Goal: Task Accomplishment & Management: Manage account settings

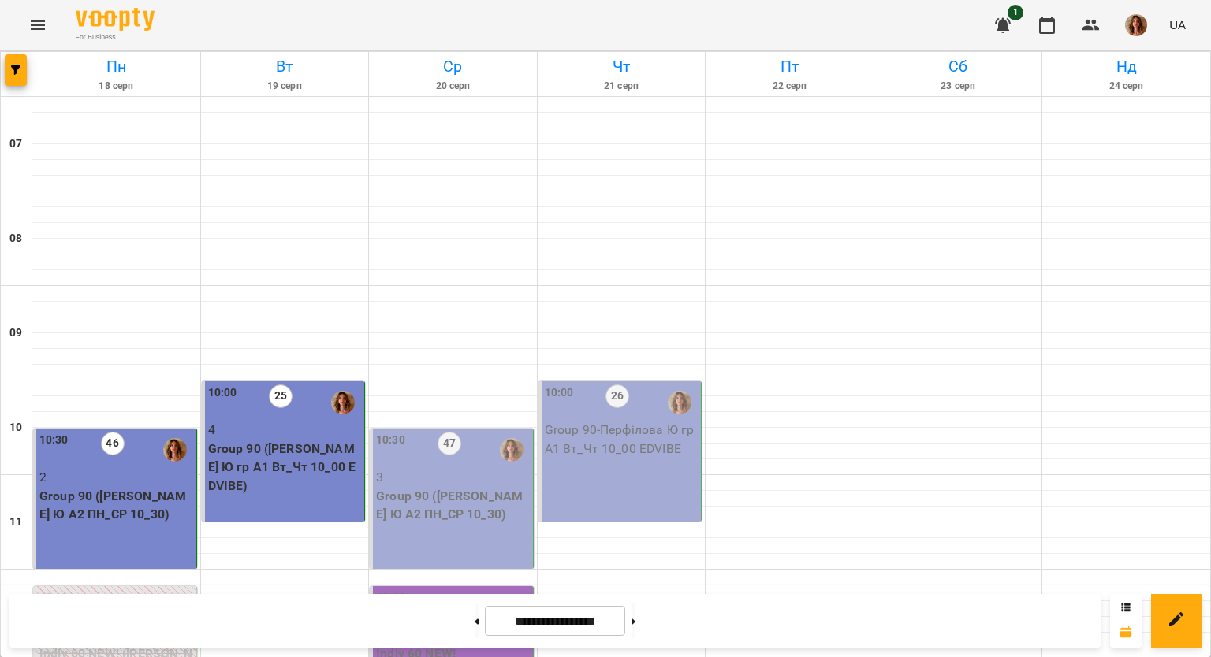
scroll to position [157, 0]
click at [467, 487] on p "Group 90 ([PERSON_NAME] Ю А2 ПН_СР 10_30)" at bounding box center [453, 505] width 154 height 37
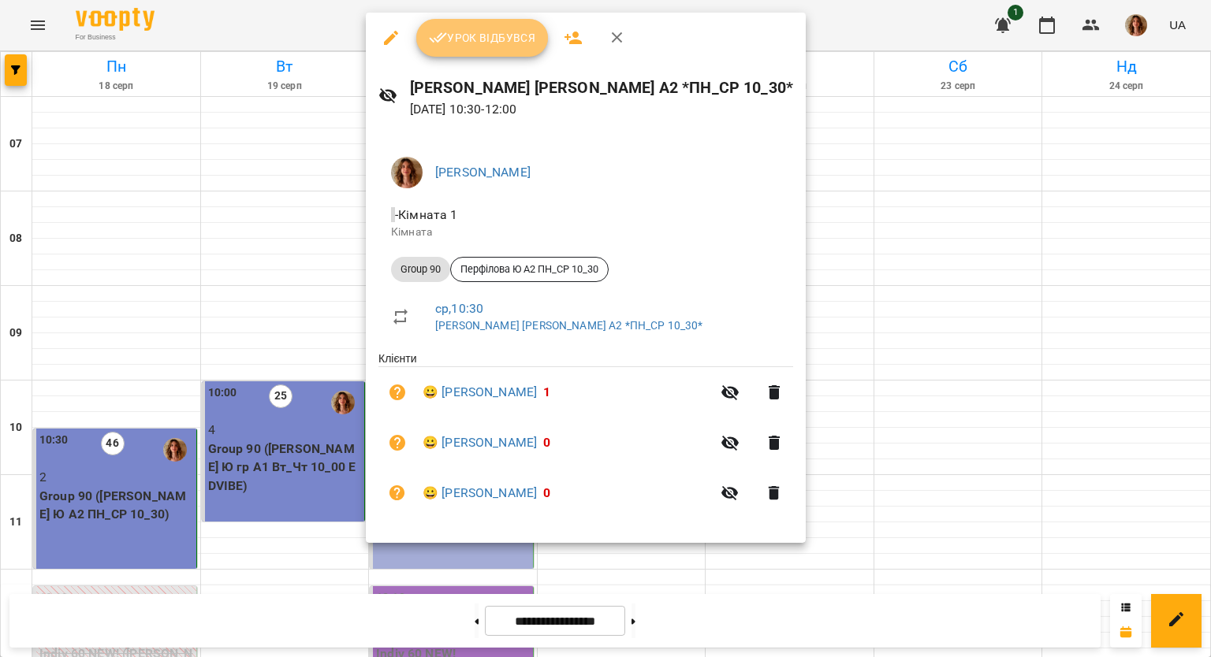
click at [456, 38] on span "Урок відбувся" at bounding box center [482, 37] width 107 height 19
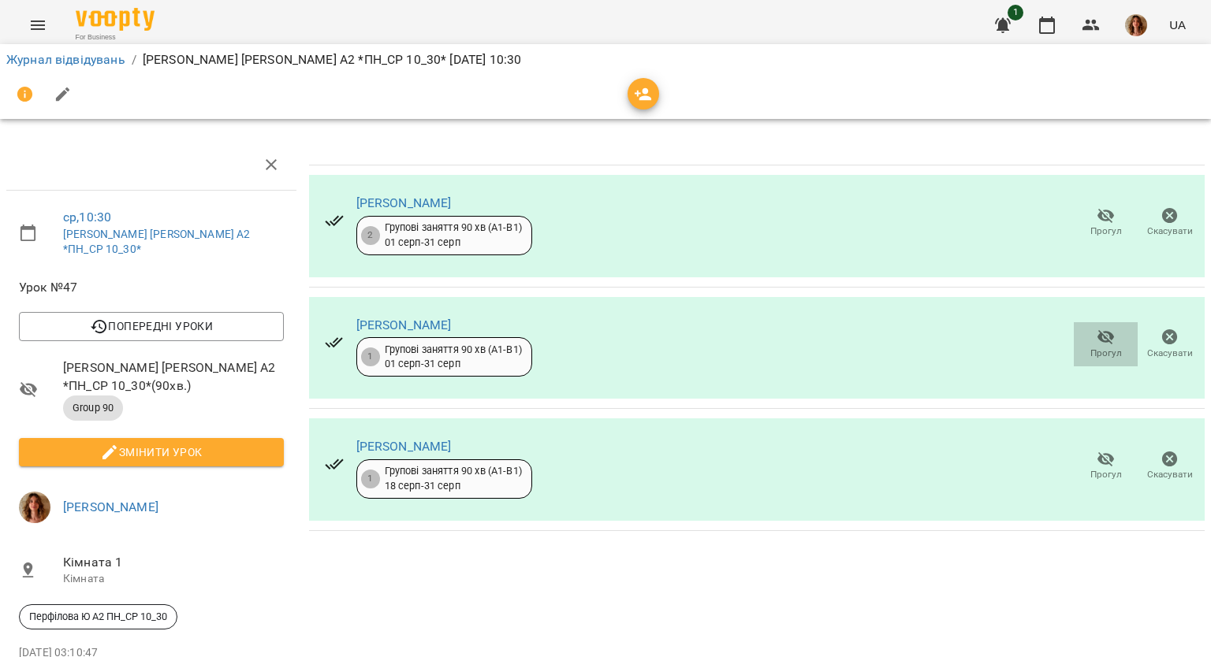
click at [1105, 348] on span "Прогул" at bounding box center [1105, 344] width 45 height 32
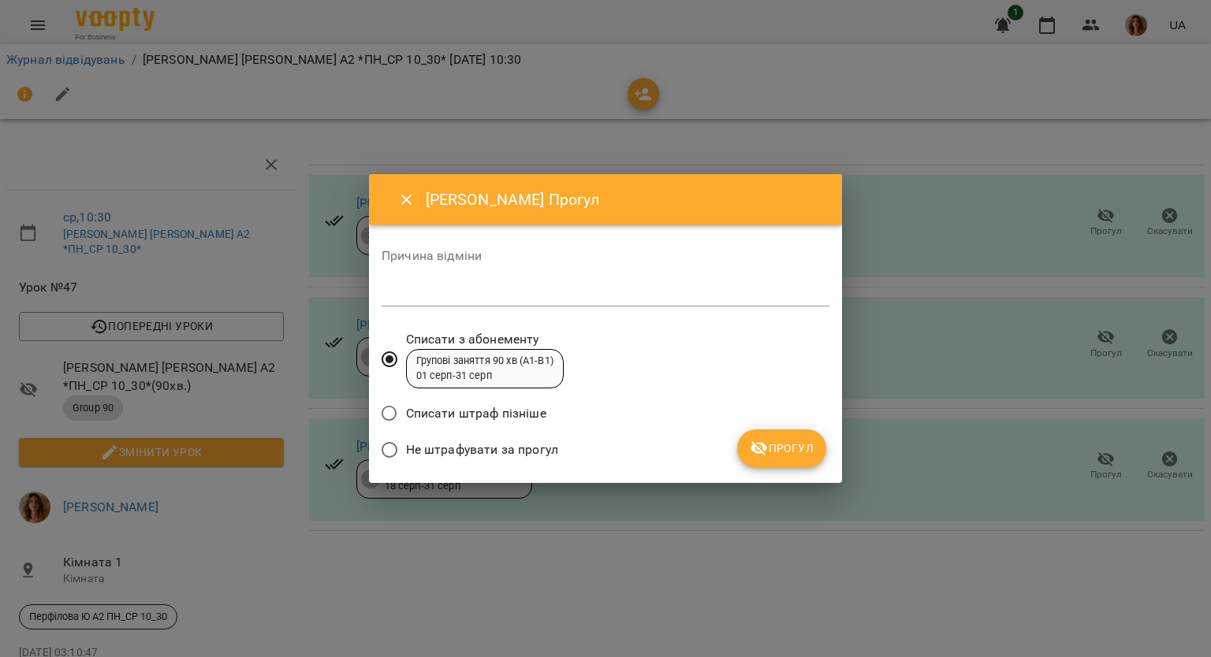
drag, startPoint x: 432, startPoint y: 449, endPoint x: 637, endPoint y: 485, distance: 208.0
click at [433, 449] on span "Не штрафувати за прогул" at bounding box center [482, 450] width 152 height 19
drag, startPoint x: 802, startPoint y: 459, endPoint x: 798, endPoint y: 467, distance: 9.5
click at [798, 467] on button "Прогул" at bounding box center [781, 449] width 89 height 38
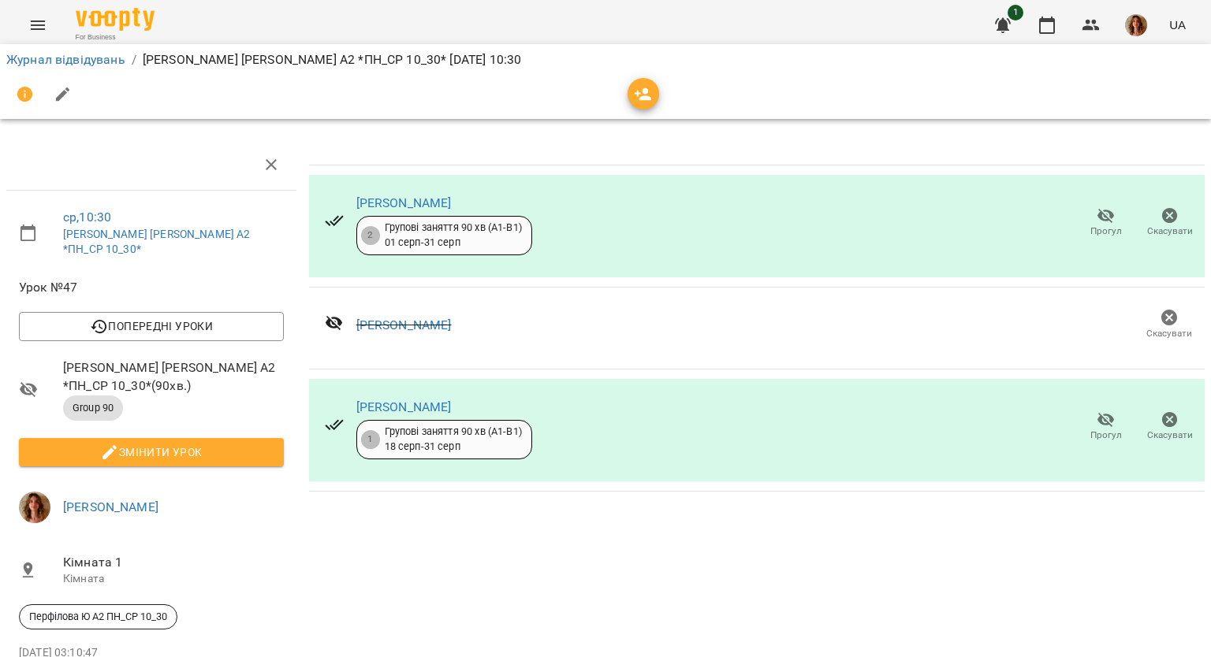
click at [1090, 428] on span "Прогул" at bounding box center [1105, 427] width 45 height 32
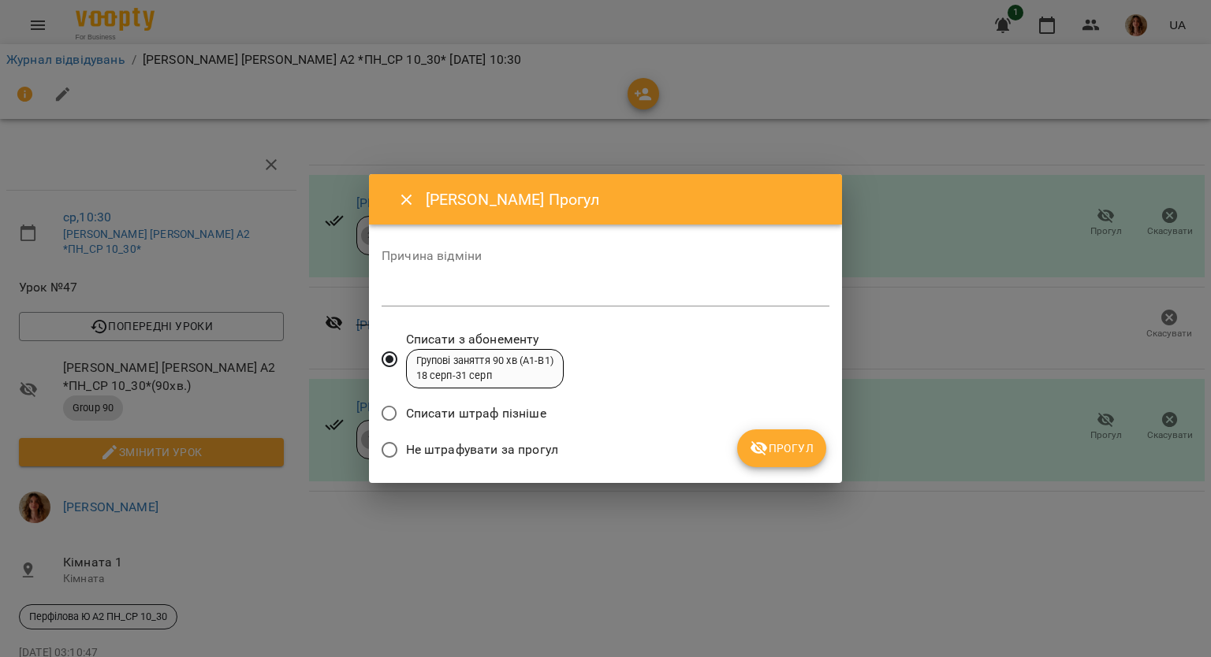
click at [433, 456] on span "Не штрафувати за прогул" at bounding box center [482, 450] width 152 height 19
click at [769, 449] on span "Прогул" at bounding box center [782, 448] width 64 height 19
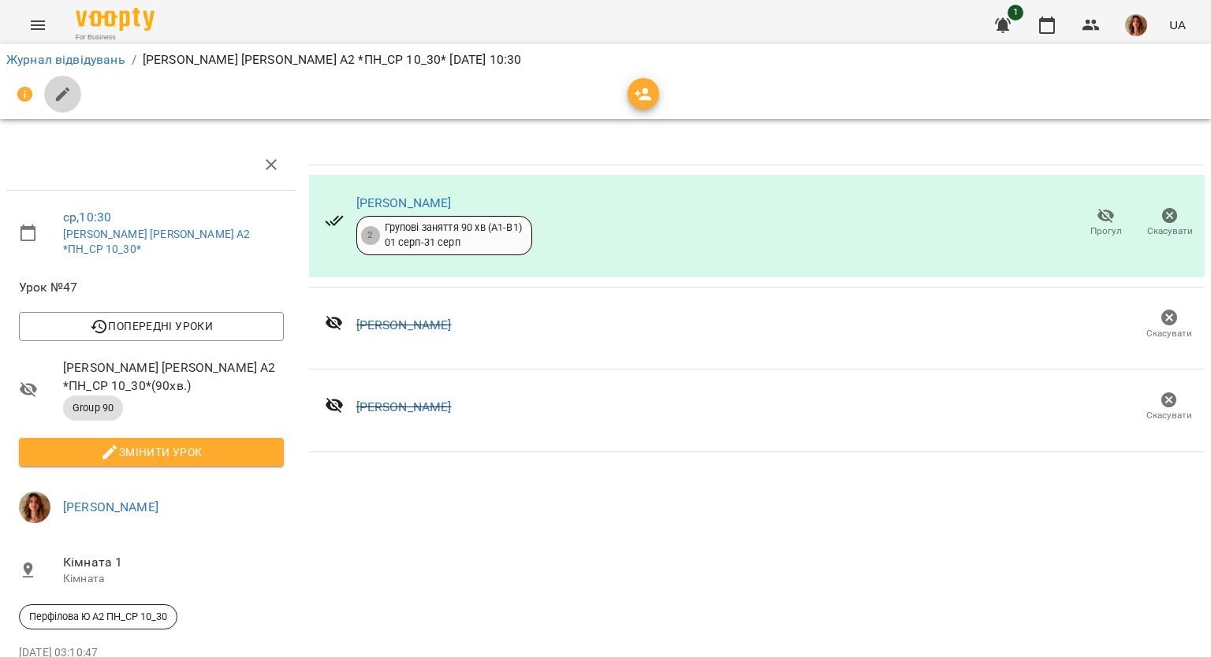
click at [62, 85] on icon "button" at bounding box center [63, 94] width 19 height 19
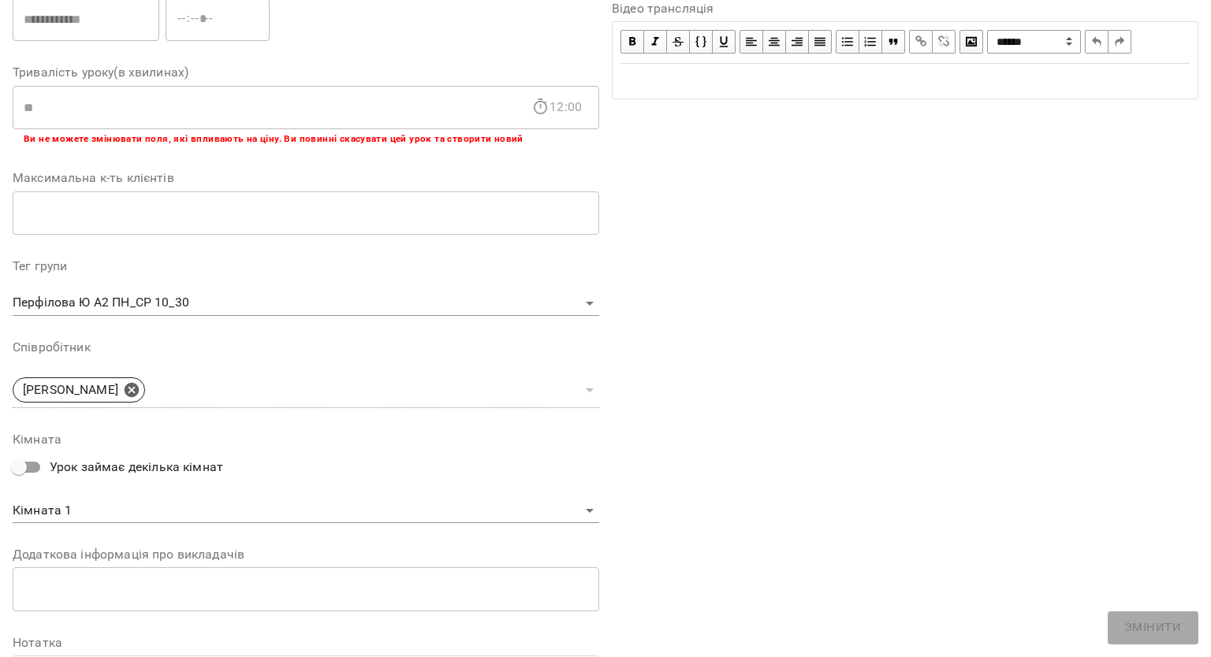
scroll to position [391, 0]
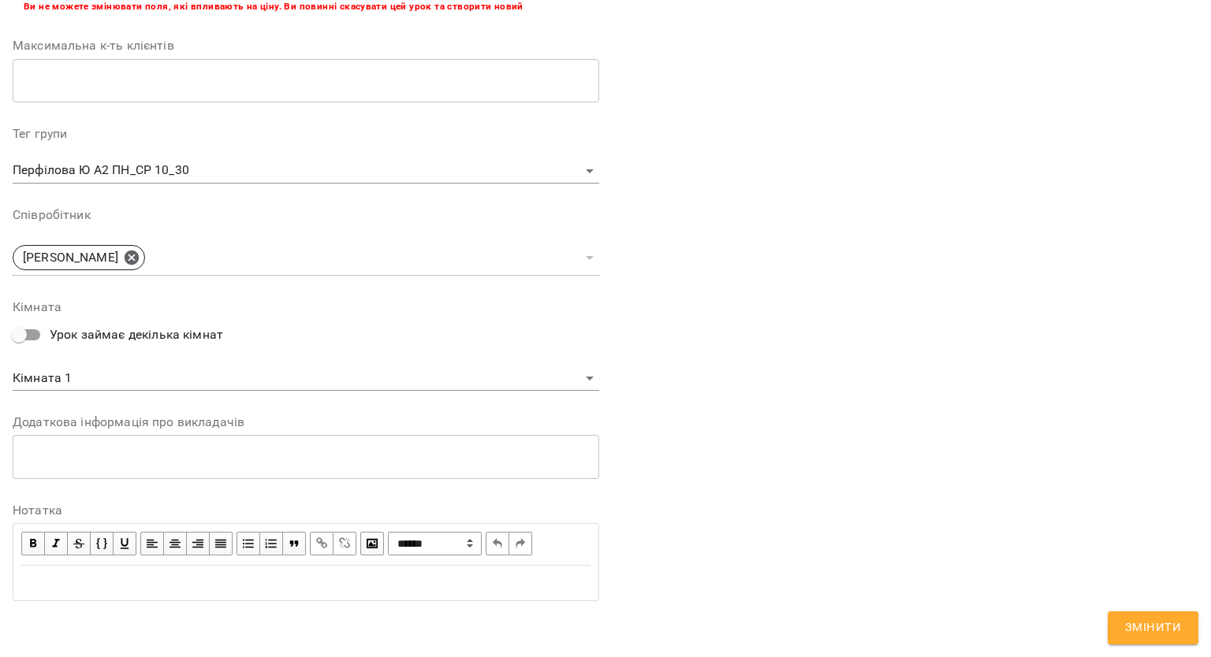
click at [49, 586] on div "Edit text" at bounding box center [305, 583] width 569 height 19
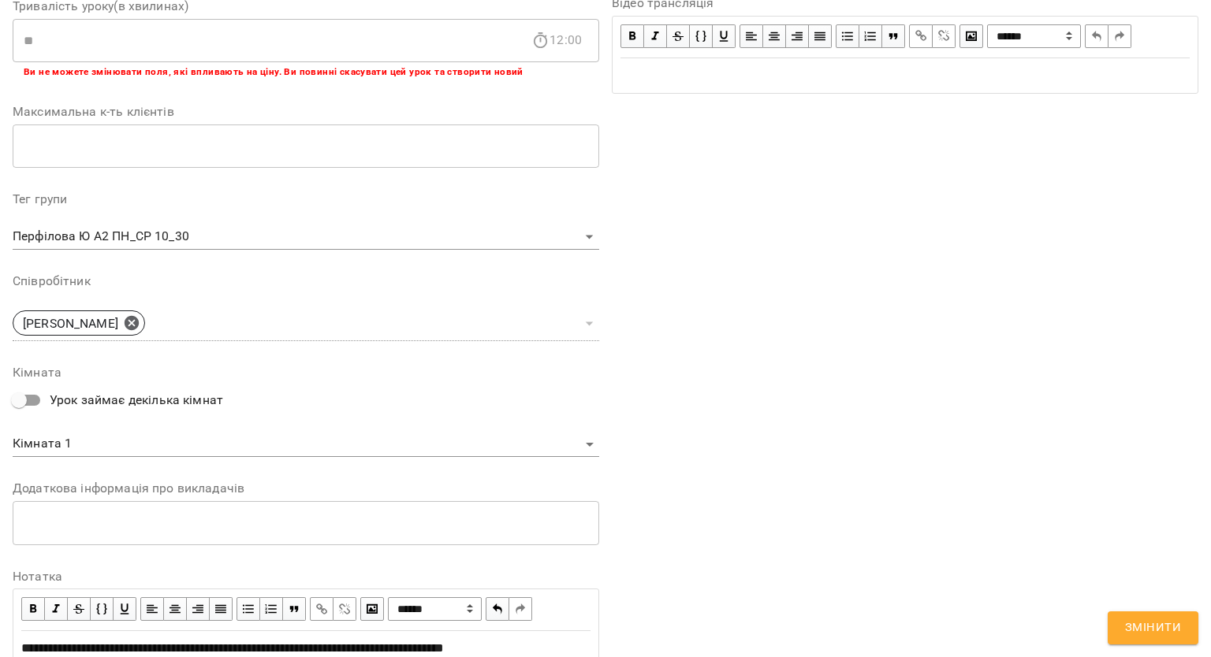
scroll to position [456, 0]
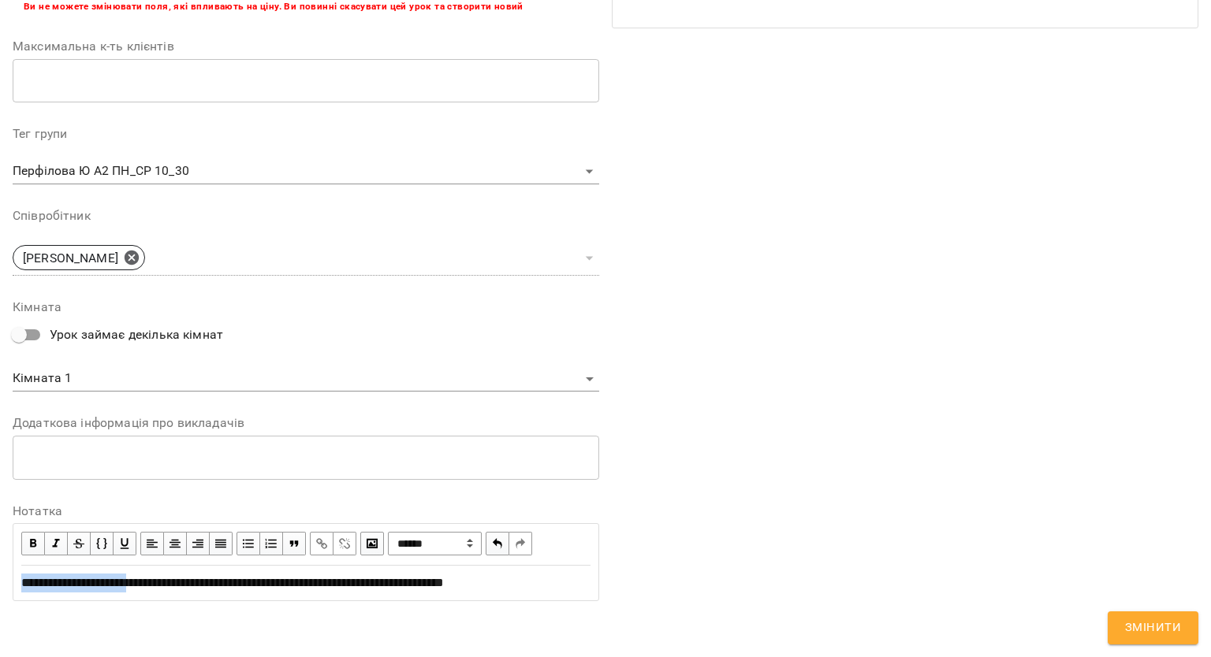
drag, startPoint x: 19, startPoint y: 581, endPoint x: 155, endPoint y: 582, distance: 136.3
click at [155, 582] on div "**********" at bounding box center [305, 583] width 583 height 33
click at [35, 544] on span "button" at bounding box center [32, 543] width 17 height 17
click at [586, 583] on div "**********" at bounding box center [305, 583] width 583 height 33
click at [1181, 631] on button "Змінити" at bounding box center [1152, 628] width 91 height 33
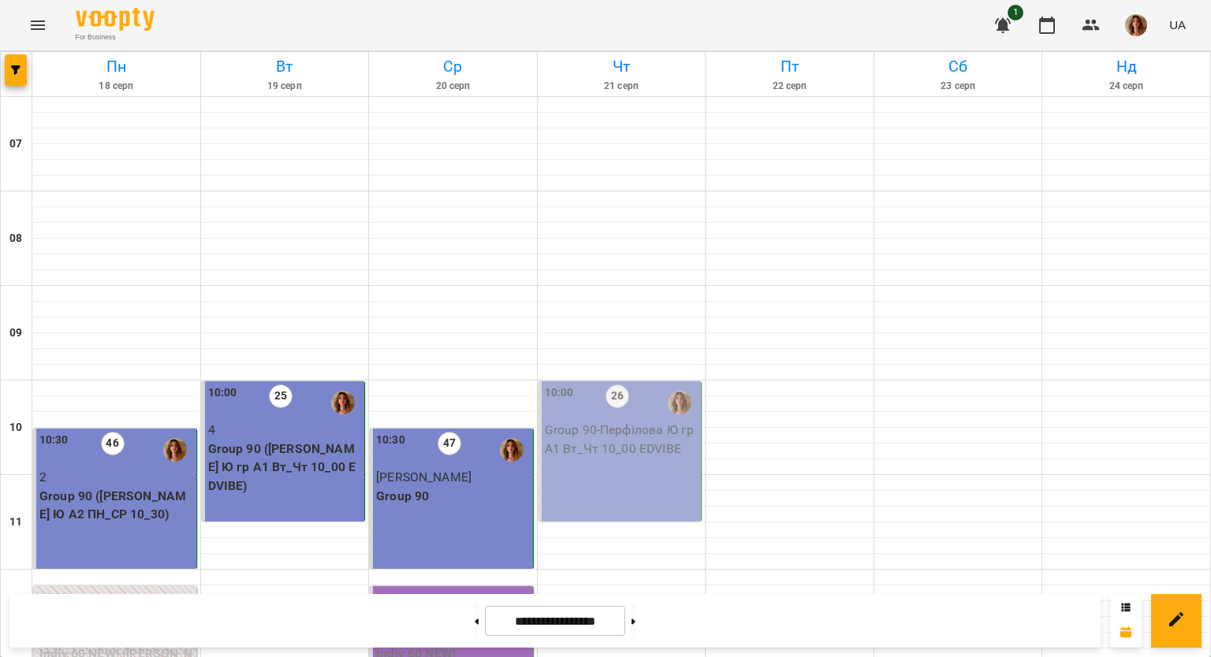
scroll to position [78, 0]
